Goal: Task Accomplishment & Management: Use online tool/utility

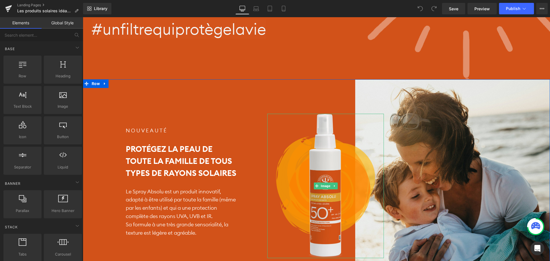
scroll to position [86, 0]
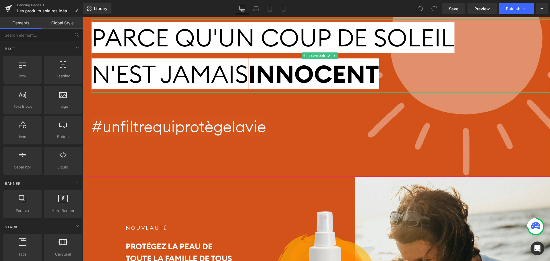
click at [169, 59] on span "N'EST JAMAIS" at bounding box center [169, 73] width 157 height 31
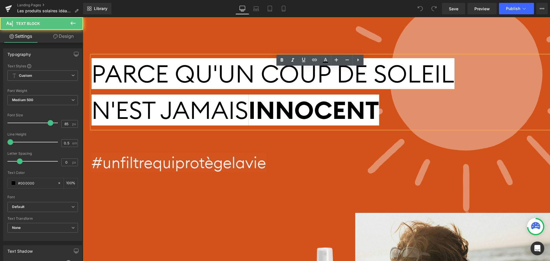
scroll to position [0, 0]
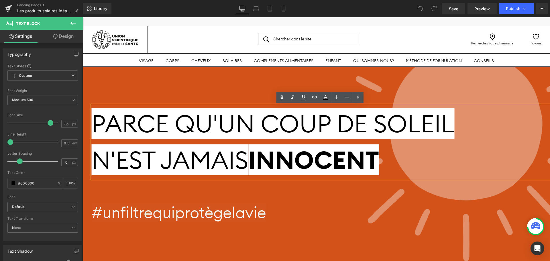
click at [213, 85] on div "PARCE QU'UN COUP DE SOLEIL N'EST JAMAIS INNOCENT Text Block #unfiltrequiprotège…" at bounding box center [316, 165] width 467 height 196
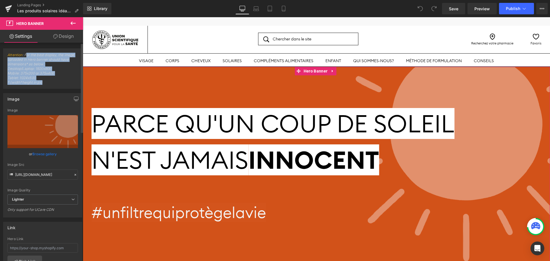
drag, startPoint x: 25, startPoint y: 55, endPoint x: 44, endPoint y: 82, distance: 33.1
click at [44, 82] on span "Attention : For the best display, the image uploaded in Hero banner should have…" at bounding box center [42, 71] width 70 height 36
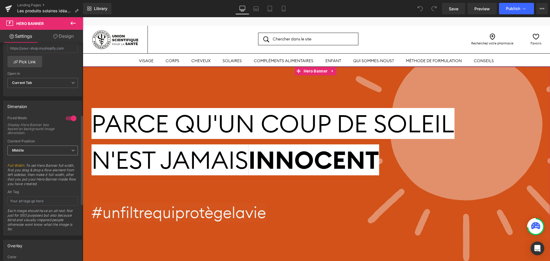
scroll to position [201, 0]
click at [65, 117] on div at bounding box center [71, 117] width 14 height 9
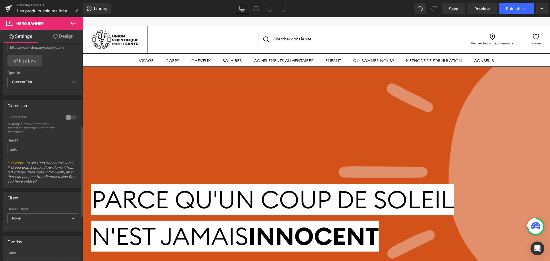
click at [65, 117] on div at bounding box center [71, 117] width 14 height 9
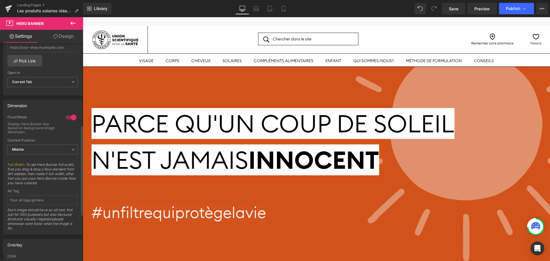
click at [65, 117] on div at bounding box center [71, 117] width 14 height 9
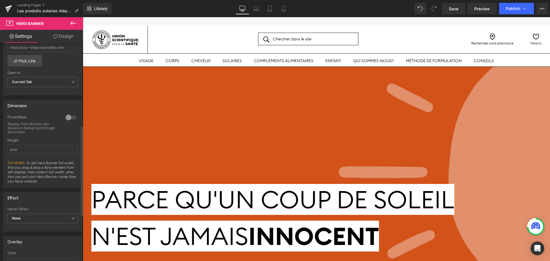
click at [65, 117] on div at bounding box center [71, 117] width 14 height 9
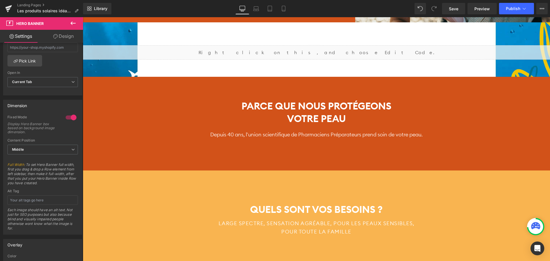
scroll to position [401, 0]
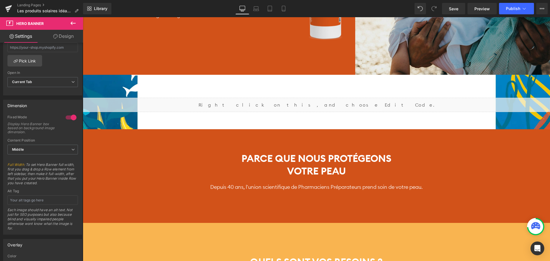
click at [254, 103] on div "Liquid" at bounding box center [316, 105] width 467 height 14
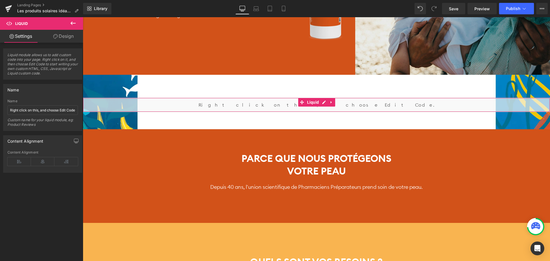
click at [70, 36] on link "Design" at bounding box center [64, 36] width 42 height 13
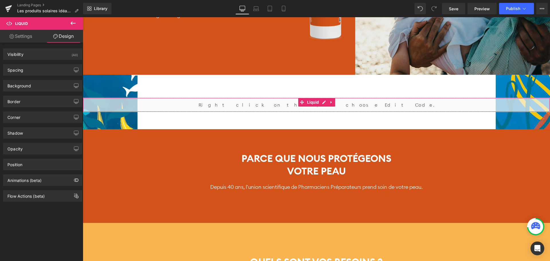
click at [17, 42] on link "Settings" at bounding box center [21, 36] width 42 height 13
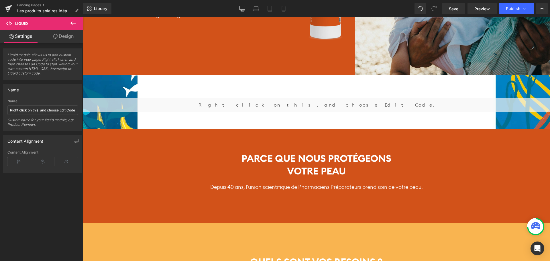
click at [71, 23] on icon at bounding box center [72, 22] width 5 height 3
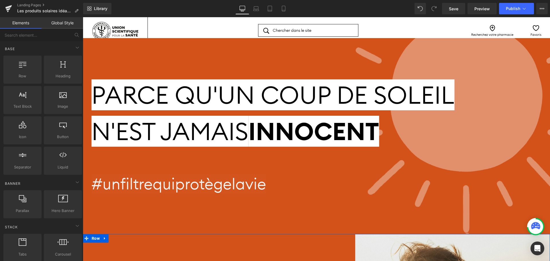
scroll to position [0, 0]
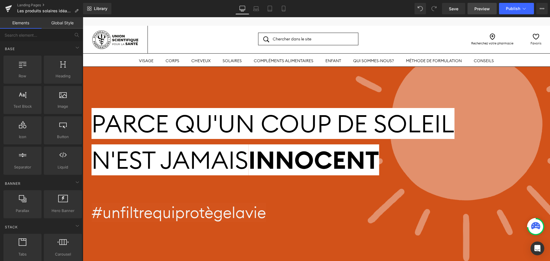
click at [481, 7] on span "Preview" at bounding box center [482, 9] width 15 height 6
